Goal: Complete application form: Complete application form

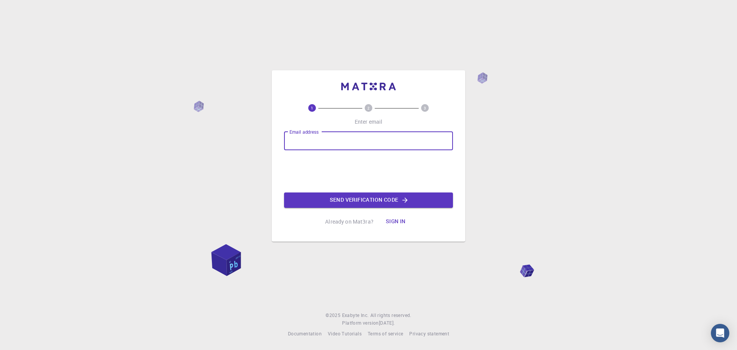
click at [334, 136] on input "Email address" at bounding box center [368, 141] width 169 height 18
type input "[EMAIL_ADDRESS][DOMAIN_NAME]"
click at [357, 198] on button "Send verification code" at bounding box center [368, 199] width 169 height 15
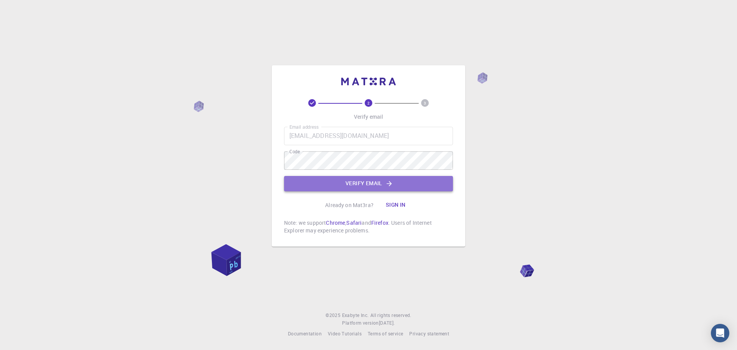
click at [358, 180] on button "Verify email" at bounding box center [368, 183] width 169 height 15
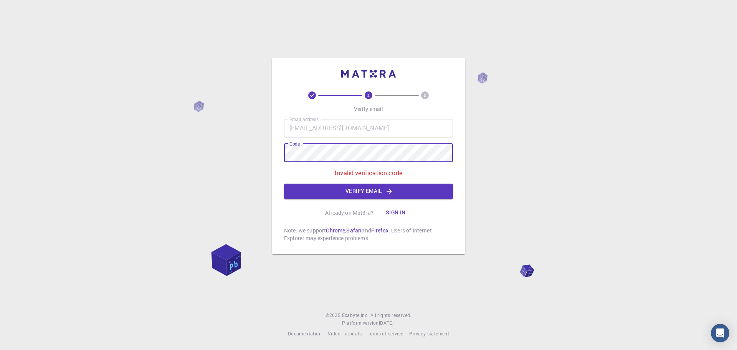
click at [262, 150] on div "2 3 Verify email Email address [EMAIL_ADDRESS][DOMAIN_NAME] Email address Code …" at bounding box center [368, 175] width 737 height 350
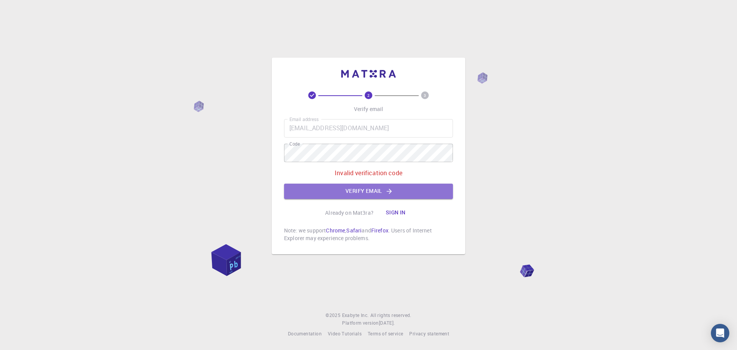
click at [360, 189] on button "Verify email" at bounding box center [368, 191] width 169 height 15
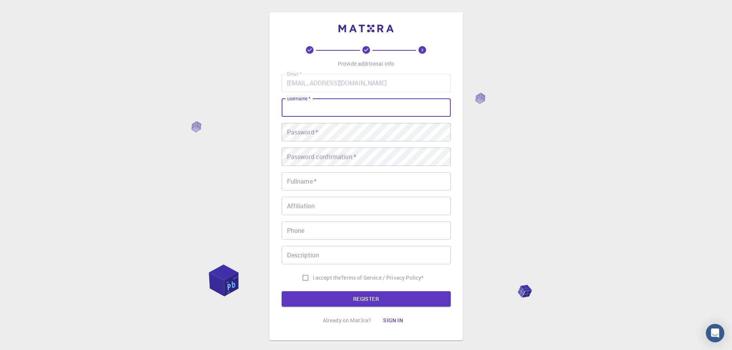
click at [312, 105] on input "username   *" at bounding box center [365, 107] width 169 height 18
type input "[PERSON_NAME]"
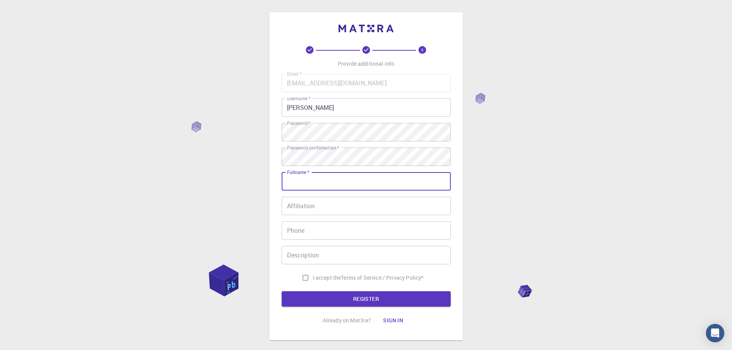
click at [298, 181] on input "Fullname   *" at bounding box center [365, 181] width 169 height 18
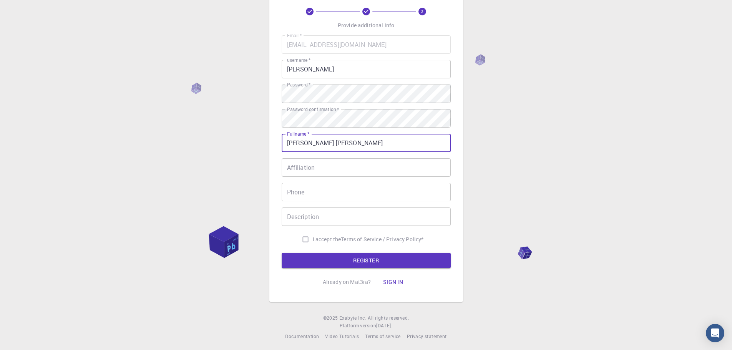
scroll to position [41, 0]
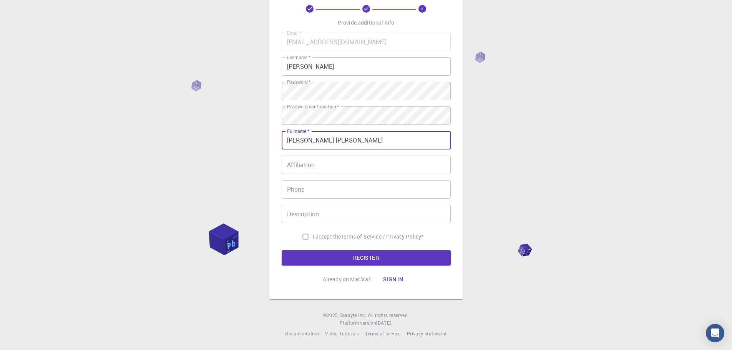
type input "[PERSON_NAME] [PERSON_NAME]"
drag, startPoint x: 403, startPoint y: 169, endPoint x: 548, endPoint y: 180, distance: 145.6
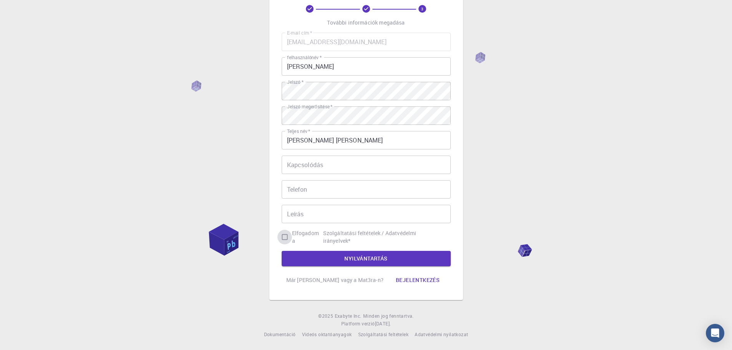
click at [285, 237] on input "Elfogadom a Szolgáltatási feltételek / Adatvédelmi irányelvek *" at bounding box center [284, 237] width 15 height 15
checkbox input "true"
click at [375, 257] on font "NYILVÁNTARTÁS" at bounding box center [365, 258] width 43 height 7
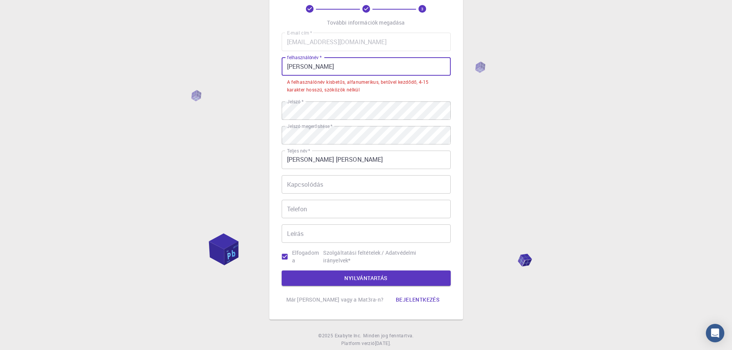
drag, startPoint x: 319, startPoint y: 67, endPoint x: 280, endPoint y: 65, distance: 39.2
click at [280, 65] on div "3 További információk megadása E-mail cím   * [EMAIL_ADDRESS][DOMAIN_NAME] E-ma…" at bounding box center [366, 145] width 194 height 348
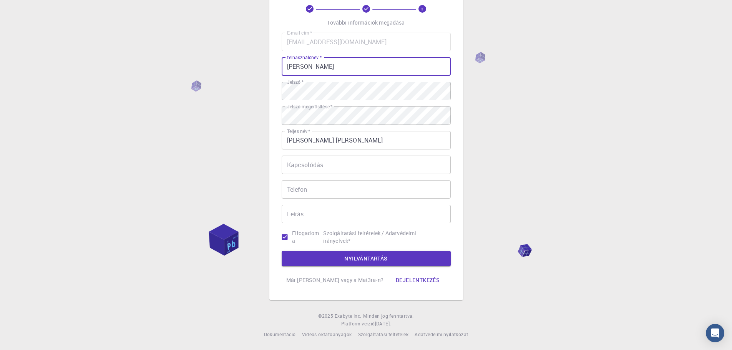
type input "[PERSON_NAME]"
click at [552, 104] on div "3 További információk megadása E-mail cím   * [EMAIL_ADDRESS][DOMAIN_NAME] E-ma…" at bounding box center [366, 155] width 732 height 392
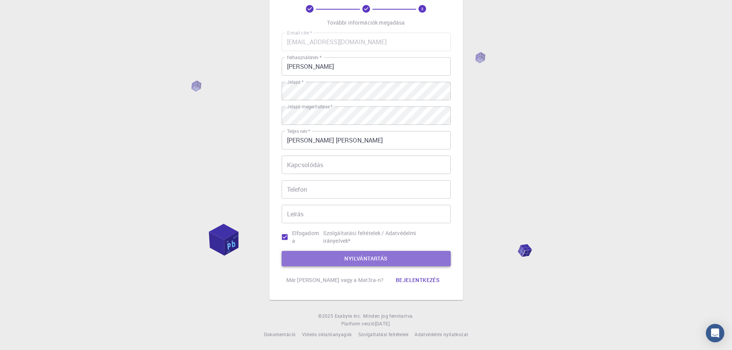
click at [358, 257] on font "NYILVÁNTARTÁS" at bounding box center [365, 258] width 43 height 7
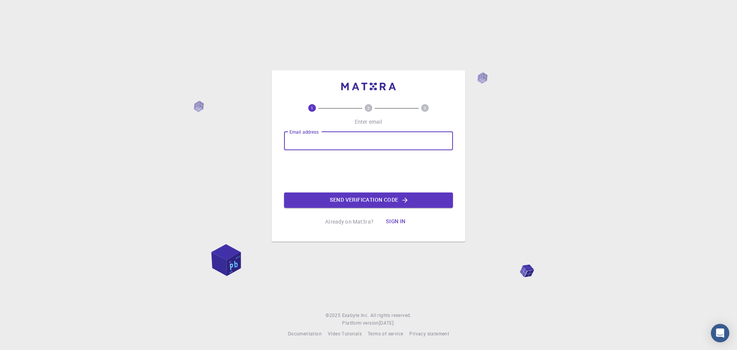
click at [354, 143] on input "Email address" at bounding box center [368, 141] width 169 height 18
type input "[EMAIL_ADDRESS][DOMAIN_NAME]"
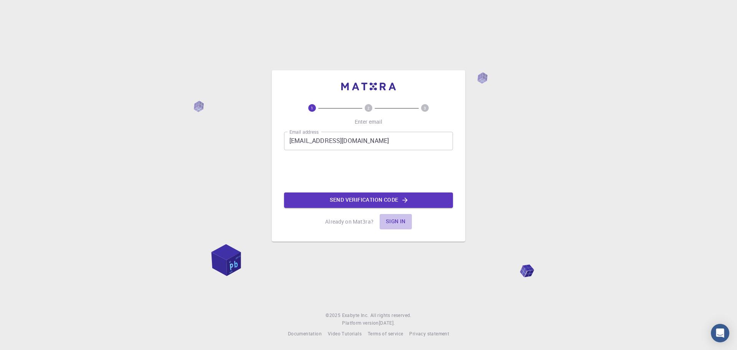
click at [394, 220] on button "Sign in" at bounding box center [396, 221] width 32 height 15
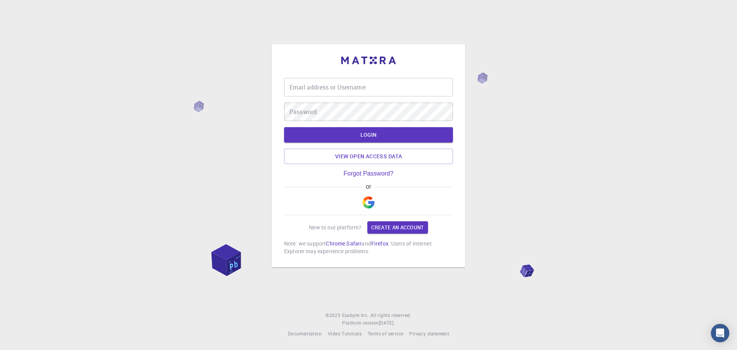
type input "[EMAIL_ADDRESS][DOMAIN_NAME]"
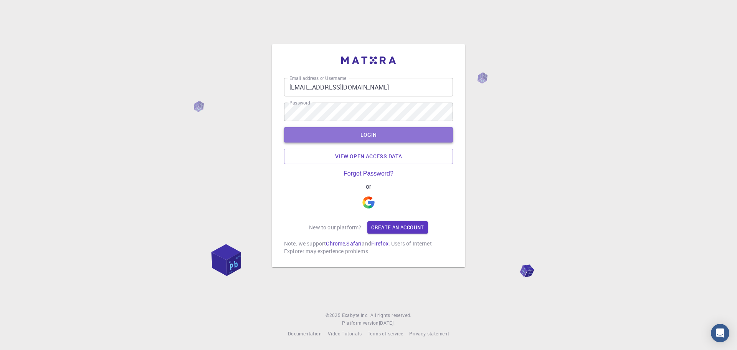
click at [367, 131] on button "LOGIN" at bounding box center [368, 134] width 169 height 15
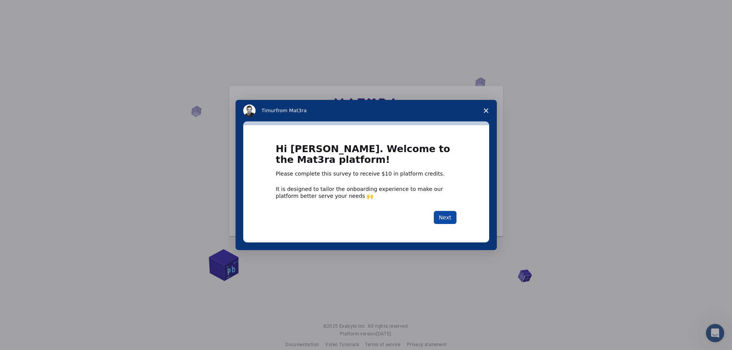
click at [443, 214] on button "Next" at bounding box center [445, 217] width 23 height 13
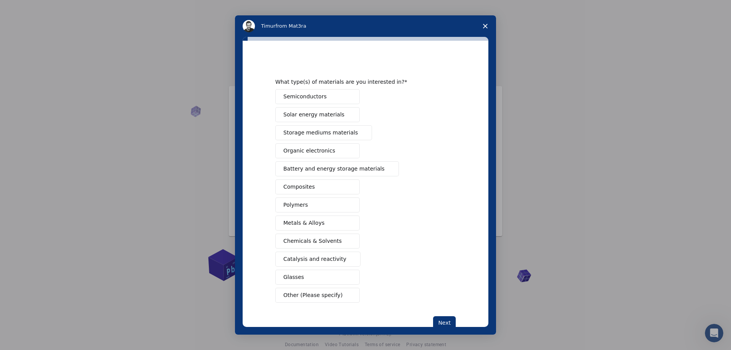
click at [568, 150] on div "Intercom messenger" at bounding box center [365, 175] width 731 height 350
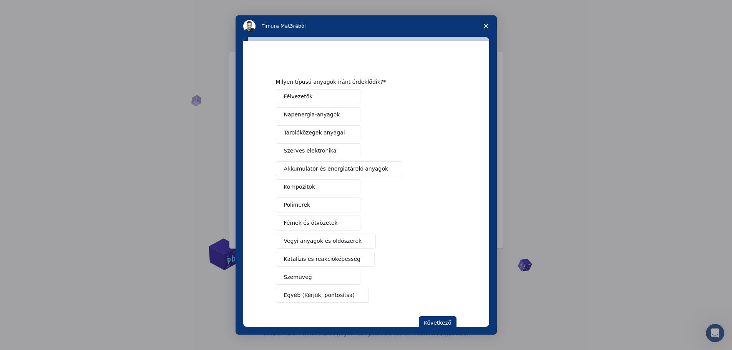
click at [292, 292] on font "Egyéb (Kérjük, pontosítsa)" at bounding box center [319, 295] width 71 height 6
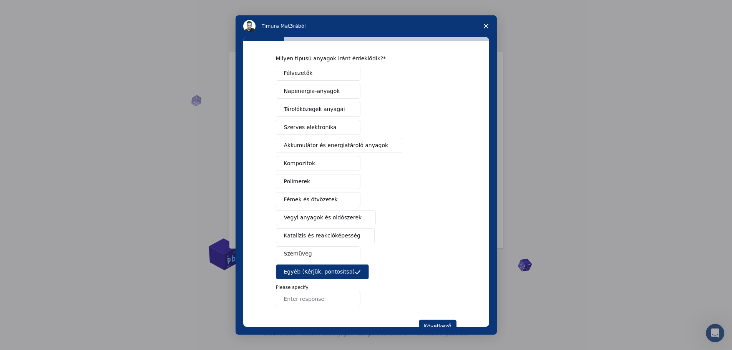
scroll to position [48, 0]
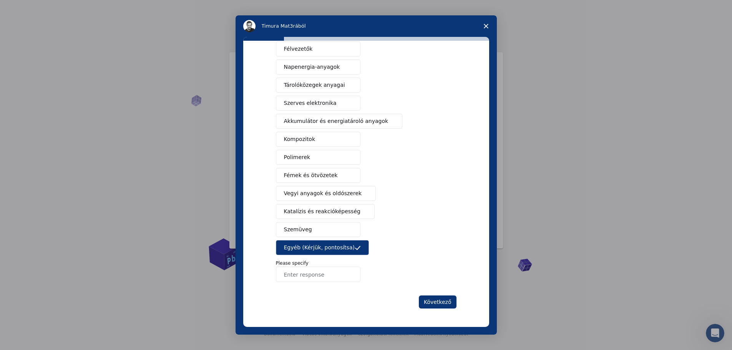
click at [290, 268] on input "Enter response" at bounding box center [318, 274] width 84 height 15
type input "V"
type input "E"
type input "Elektromosság, irodalom, költészet"
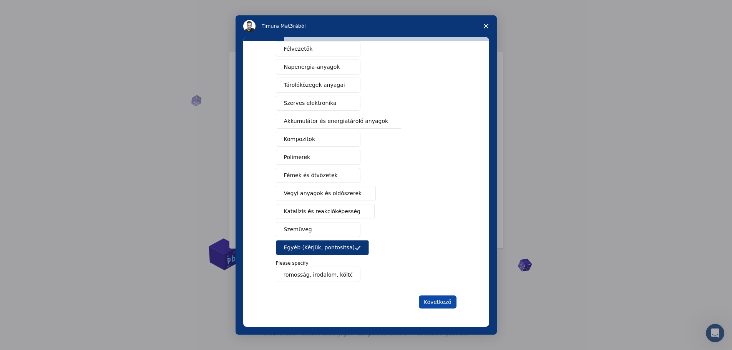
click at [443, 300] on font "Következő" at bounding box center [438, 302] width 28 height 6
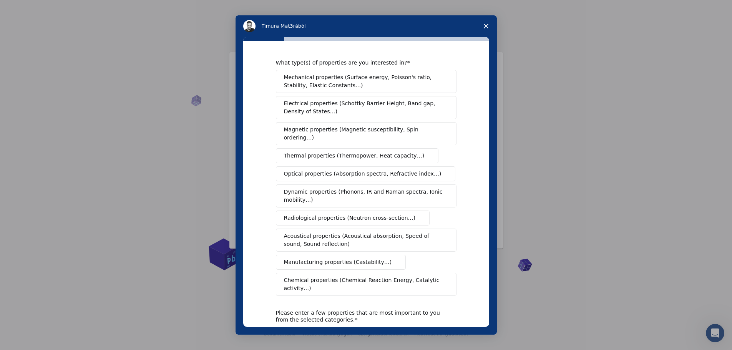
scroll to position [61, 0]
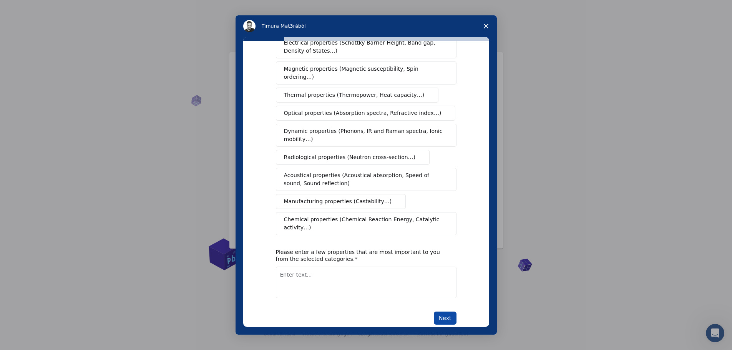
click at [441, 311] on button "Next" at bounding box center [445, 317] width 23 height 13
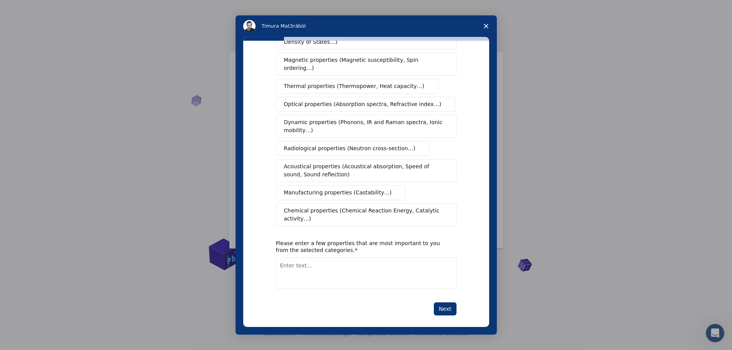
scroll to position [70, 0]
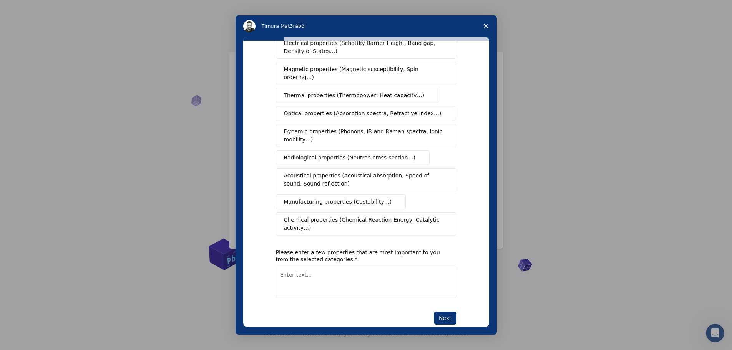
click at [311, 267] on textarea "Enter text..." at bounding box center [366, 282] width 180 height 31
type textarea "Poet Writer, elctricity"
click at [441, 311] on button "Next" at bounding box center [445, 317] width 23 height 13
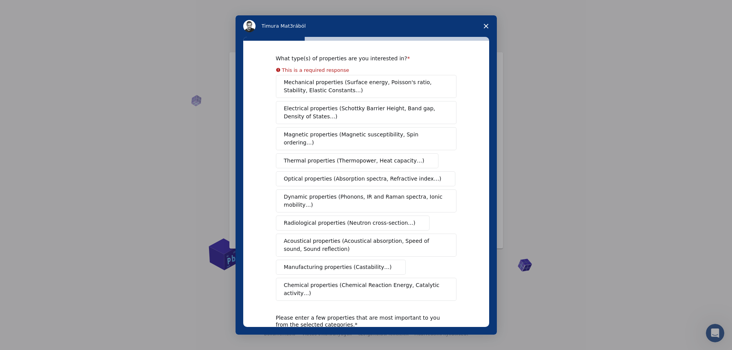
scroll to position [0, 0]
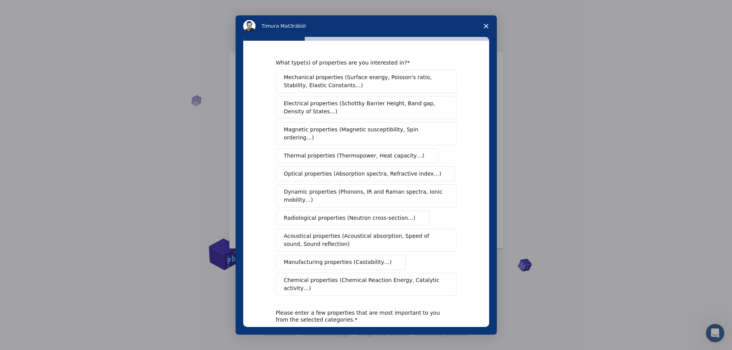
click at [346, 91] on button "Mechanical properties (Surface energy, Poisson's ratio, Stability, Elastic Cons…" at bounding box center [366, 81] width 180 height 23
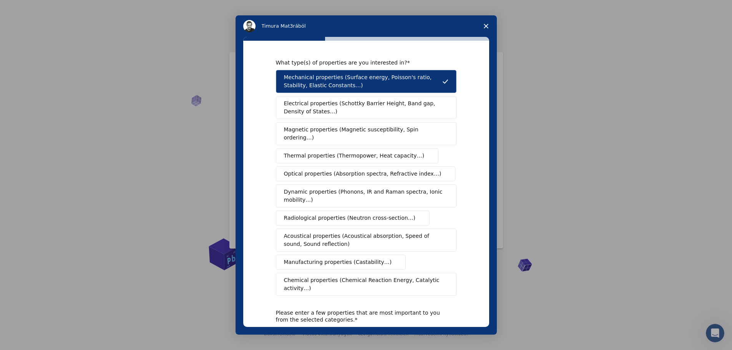
click at [357, 114] on span "Electrical properties (Schottky Barrier Height, Band gap, Density of States…)" at bounding box center [364, 107] width 160 height 16
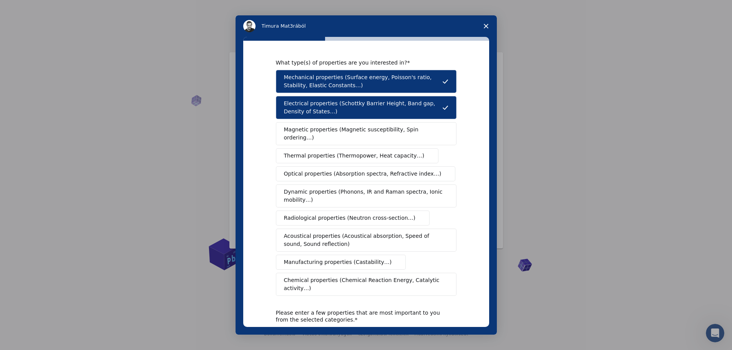
click at [344, 133] on span "Magnetic properties (Magnetic susceptibility, Spin ordering…)" at bounding box center [363, 134] width 159 height 16
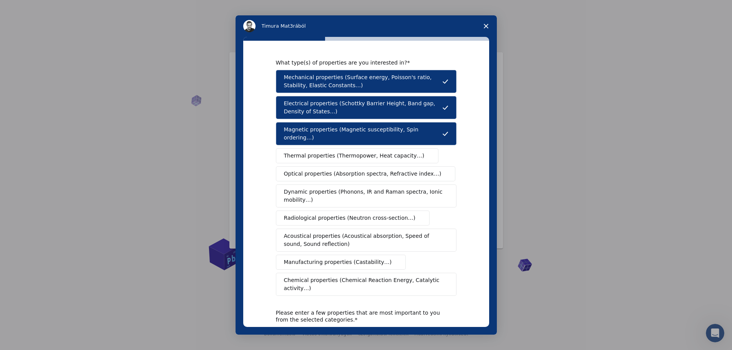
click at [336, 152] on span "Thermal properties (Thermopower, Heat capacity…)" at bounding box center [354, 156] width 141 height 8
click at [321, 170] on span "Optical properties (Absorption spectra, Refractive index…)" at bounding box center [362, 174] width 157 height 8
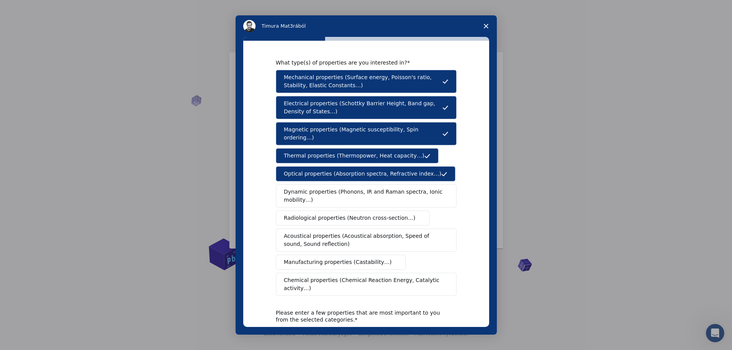
click at [320, 188] on span "Dynamic properties (Phonons, IR and Raman spectra, Ionic mobility…)" at bounding box center [363, 196] width 159 height 16
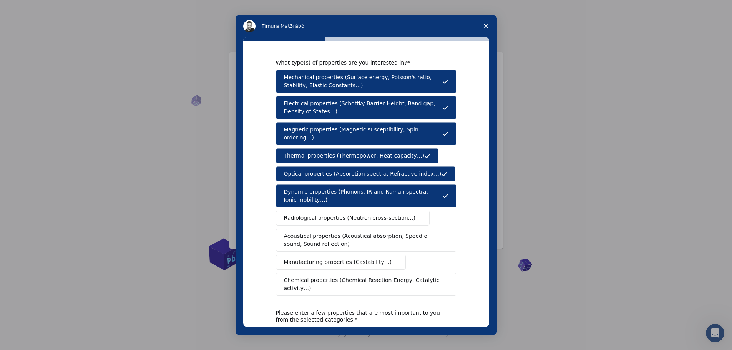
click at [322, 214] on span "Radiological properties (Neutron cross-section…)" at bounding box center [350, 218] width 132 height 8
drag, startPoint x: 319, startPoint y: 228, endPoint x: 317, endPoint y: 235, distance: 6.7
click at [318, 232] on span "Acoustical properties (Acoustical absorption, Speed of sound, Sound reflection)" at bounding box center [364, 240] width 160 height 16
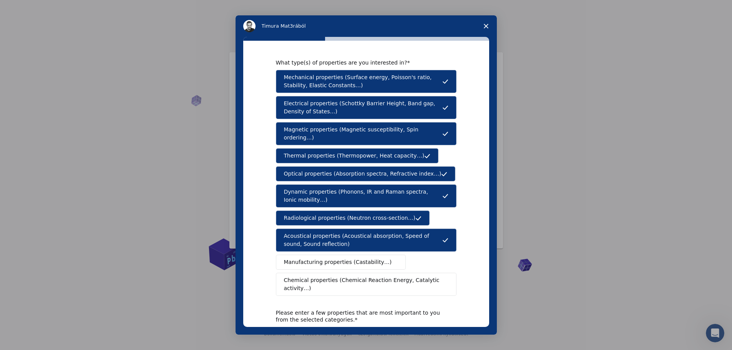
click at [323, 258] on span "Manufacturing properties (Castability…)" at bounding box center [338, 262] width 108 height 8
click at [330, 276] on span "Chemical properties (Chemical Reaction Energy, Catalytic activity…)" at bounding box center [363, 284] width 159 height 16
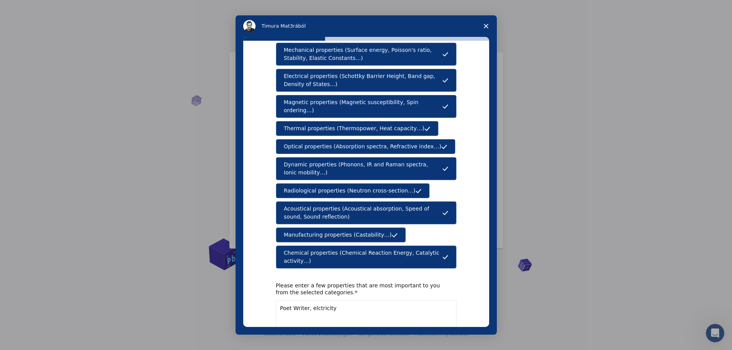
scroll to position [61, 0]
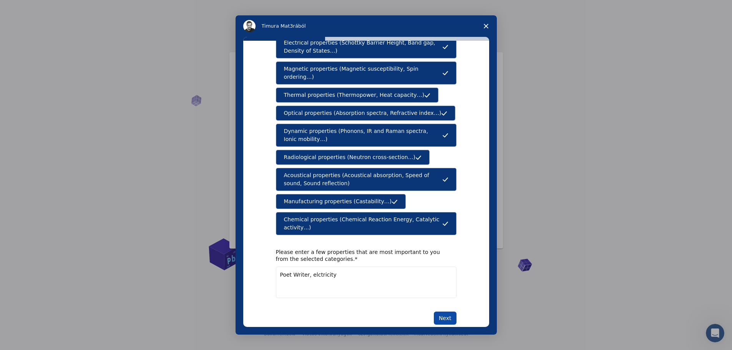
click at [450, 311] on button "Next" at bounding box center [445, 317] width 23 height 13
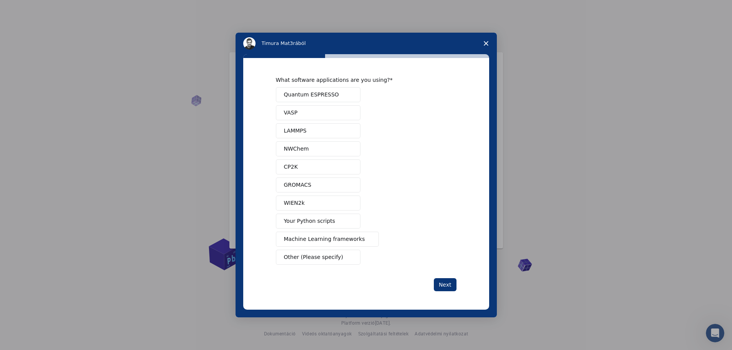
click at [341, 217] on button "Your Python scripts" at bounding box center [318, 221] width 84 height 15
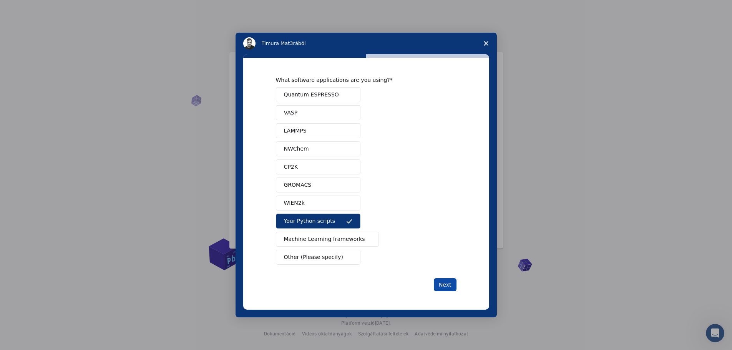
drag, startPoint x: 452, startPoint y: 285, endPoint x: 446, endPoint y: 284, distance: 5.8
click at [451, 284] on button "Next" at bounding box center [445, 284] width 23 height 13
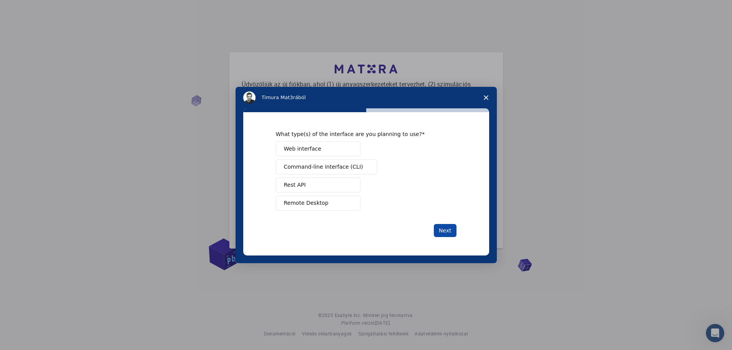
click at [447, 232] on button "Next" at bounding box center [445, 230] width 23 height 13
click at [327, 152] on button "Web interface" at bounding box center [318, 148] width 84 height 15
click at [326, 169] on span "Command-line interface (CLI)" at bounding box center [323, 167] width 79 height 8
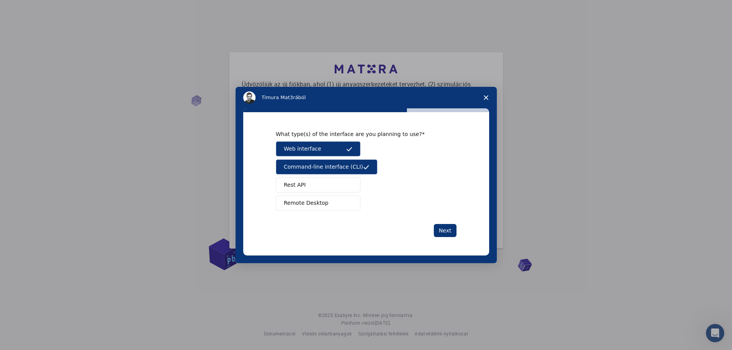
click at [315, 186] on button "Rest API" at bounding box center [318, 184] width 84 height 15
click at [317, 204] on span "Remote Desktop" at bounding box center [306, 203] width 45 height 8
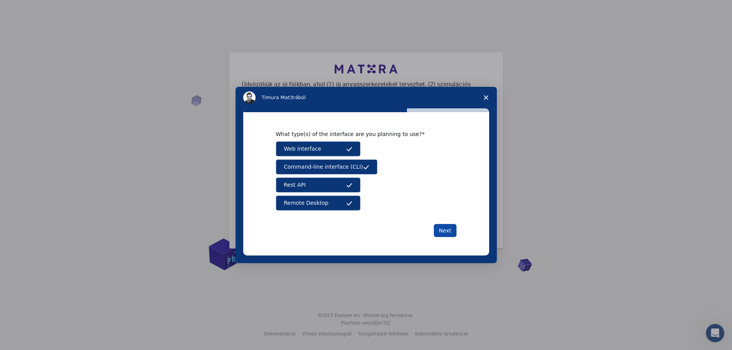
click at [445, 233] on button "Next" at bounding box center [445, 230] width 23 height 13
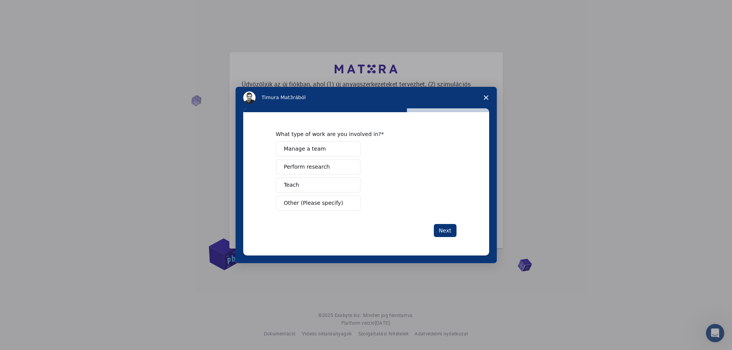
click at [311, 150] on span "Manage a team" at bounding box center [305, 149] width 42 height 8
drag, startPoint x: 302, startPoint y: 165, endPoint x: 302, endPoint y: 169, distance: 4.2
click at [302, 167] on span "Perform research" at bounding box center [307, 167] width 46 height 8
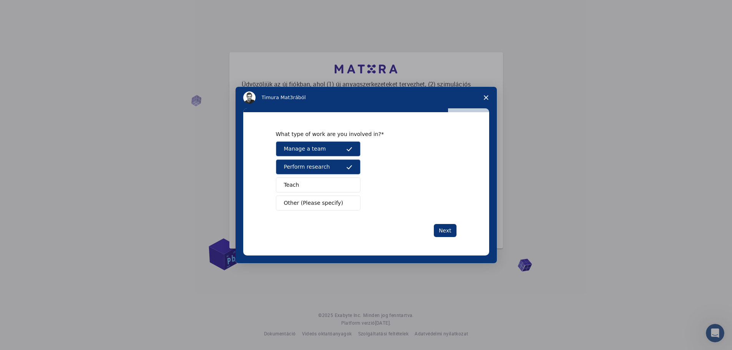
click at [297, 181] on span "Teach" at bounding box center [291, 185] width 15 height 8
click at [308, 182] on button "Teach" at bounding box center [318, 184] width 84 height 15
click at [308, 186] on button "Teach" at bounding box center [318, 184] width 84 height 15
click at [444, 231] on button "Next" at bounding box center [445, 230] width 23 height 13
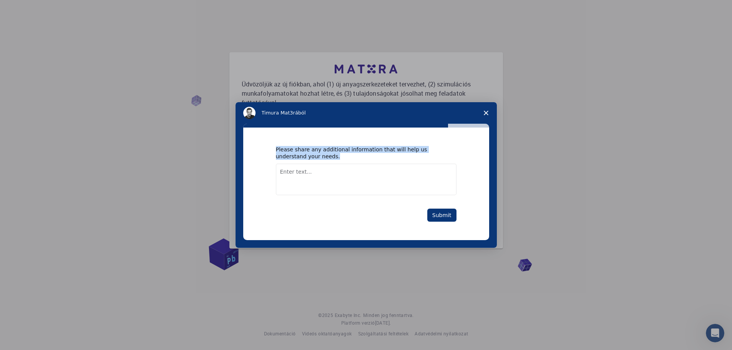
drag, startPoint x: 307, startPoint y: 154, endPoint x: 275, endPoint y: 149, distance: 32.6
click at [275, 149] on div "Please share any additional information that will help us understand your needs…" at bounding box center [366, 183] width 246 height 113
copy div "Please share any additional information that will help us understand your needs."
click at [286, 189] on textarea "Enter text..." at bounding box center [366, 179] width 180 height 31
paste textarea "now there is no more"
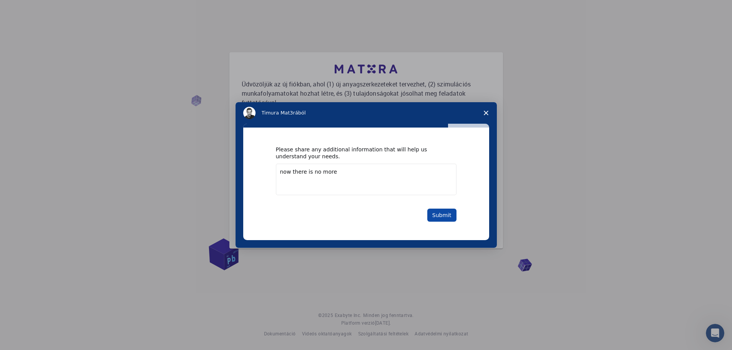
type textarea "now there is no more"
drag, startPoint x: 439, startPoint y: 210, endPoint x: 441, endPoint y: 214, distance: 5.0
click at [441, 214] on button "Submit" at bounding box center [441, 215] width 29 height 13
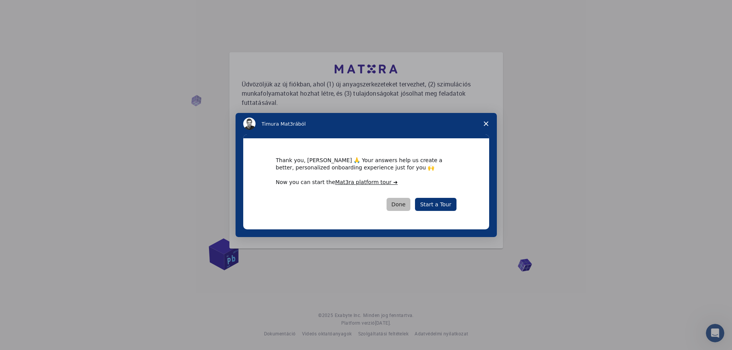
click at [404, 204] on button "Done" at bounding box center [398, 204] width 24 height 13
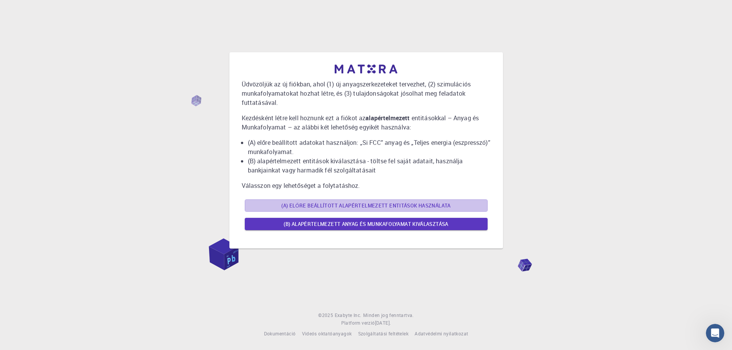
click at [408, 203] on font "(A) Előre beállított alapértelmezett entitások használata" at bounding box center [365, 205] width 169 height 7
